Goal: Communication & Community: Answer question/provide support

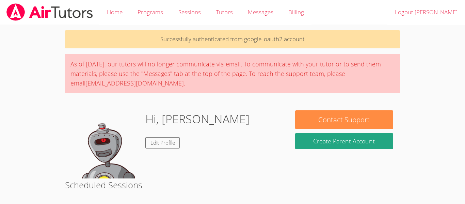
scroll to position [109, 0]
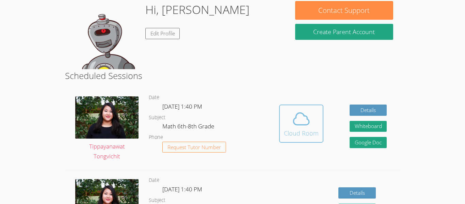
click at [287, 110] on span at bounding box center [301, 118] width 35 height 19
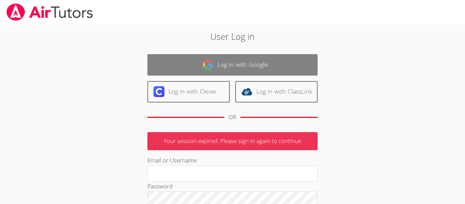
click at [256, 62] on link "Log in with Google" at bounding box center [232, 64] width 170 height 21
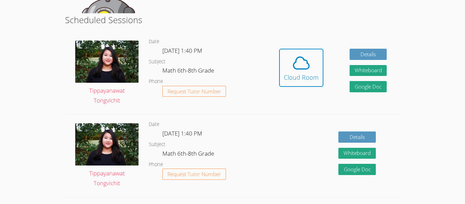
scroll to position [169, 0]
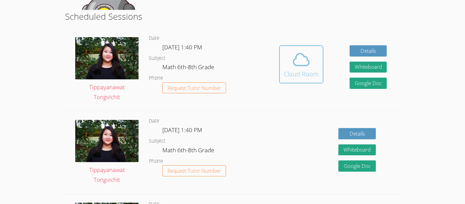
click at [307, 60] on icon at bounding box center [302, 60] width 16 height 12
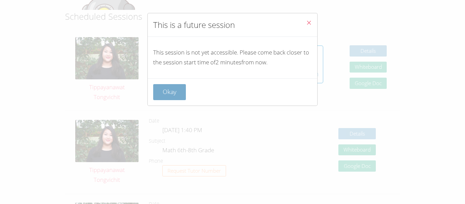
click at [180, 94] on button "Okay" at bounding box center [169, 92] width 33 height 16
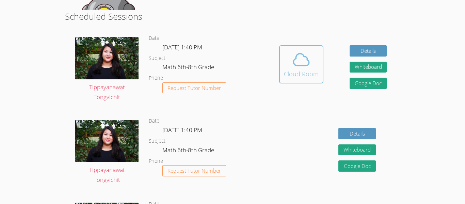
click at [303, 49] on button "Cloud Room" at bounding box center [301, 64] width 44 height 38
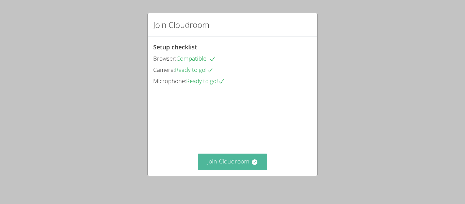
click at [237, 163] on button "Join Cloudroom" at bounding box center [233, 162] width 70 height 17
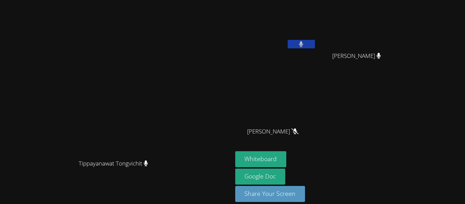
click at [316, 39] on video at bounding box center [275, 26] width 81 height 46
click at [315, 49] on div at bounding box center [301, 45] width 27 height 10
click at [315, 43] on button at bounding box center [301, 44] width 27 height 9
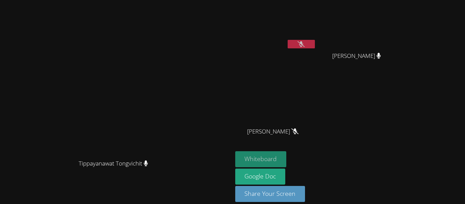
click at [287, 154] on button "Whiteboard" at bounding box center [260, 159] width 51 height 16
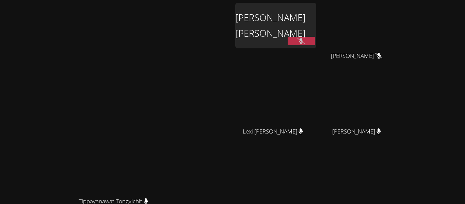
click at [302, 35] on div "[PERSON_NAME] [PERSON_NAME]" at bounding box center [275, 26] width 81 height 46
click at [300, 40] on icon at bounding box center [301, 41] width 7 height 6
click at [299, 39] on icon at bounding box center [301, 41] width 4 height 6
click at [315, 43] on button at bounding box center [301, 41] width 27 height 9
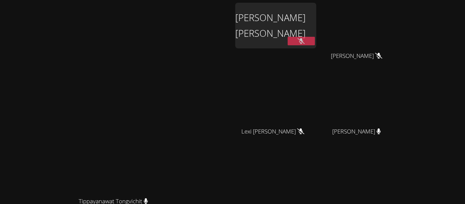
click at [305, 43] on icon at bounding box center [301, 41] width 7 height 6
click at [315, 43] on button at bounding box center [301, 41] width 27 height 9
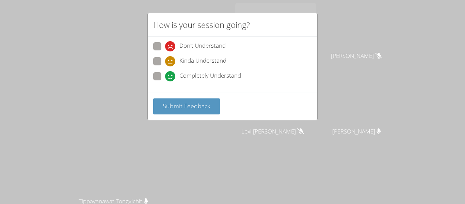
click at [165, 81] on span at bounding box center [165, 81] width 0 height 0
click at [165, 75] on input "Completely Understand" at bounding box center [168, 75] width 6 height 6
radio input "true"
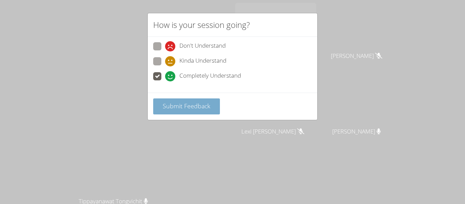
click at [202, 106] on span "Submit Feedback" at bounding box center [187, 106] width 48 height 8
